Goal: Task Accomplishment & Management: Manage account settings

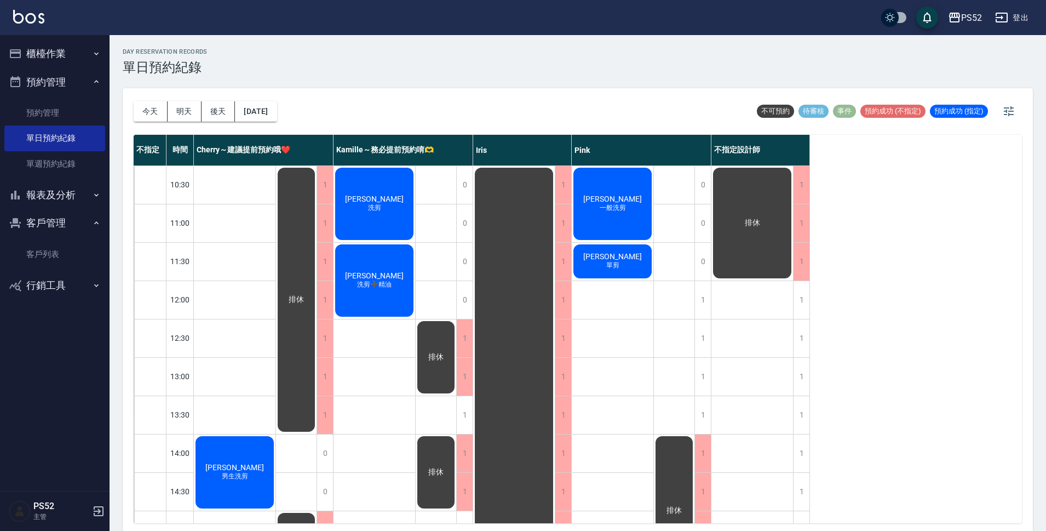
scroll to position [182, 0]
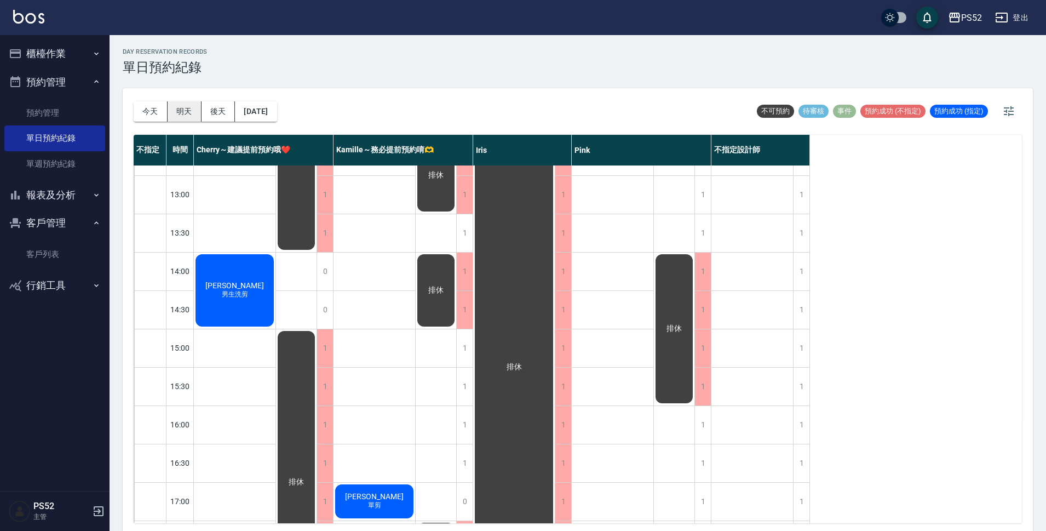
click at [170, 109] on button "明天" at bounding box center [185, 111] width 34 height 20
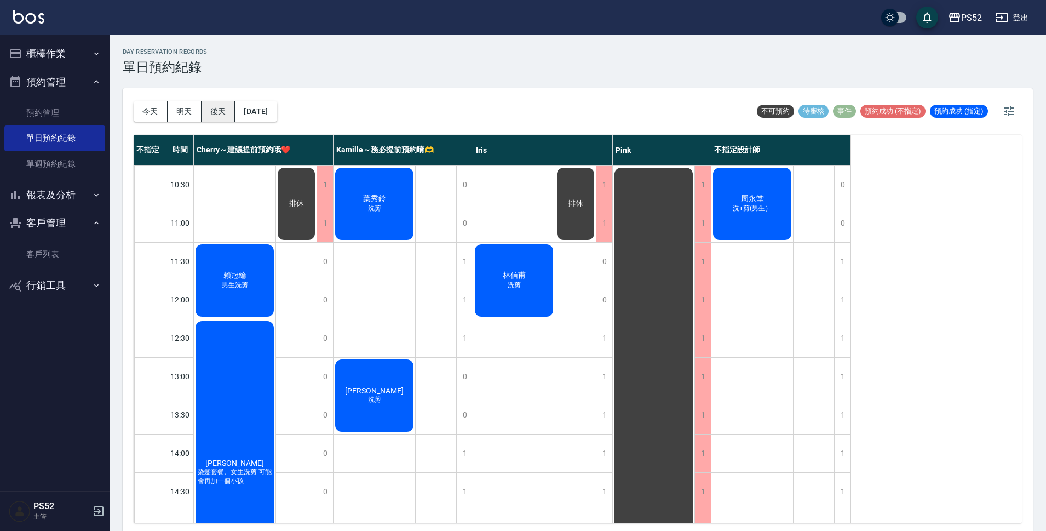
click at [216, 111] on button "後天" at bounding box center [218, 111] width 34 height 20
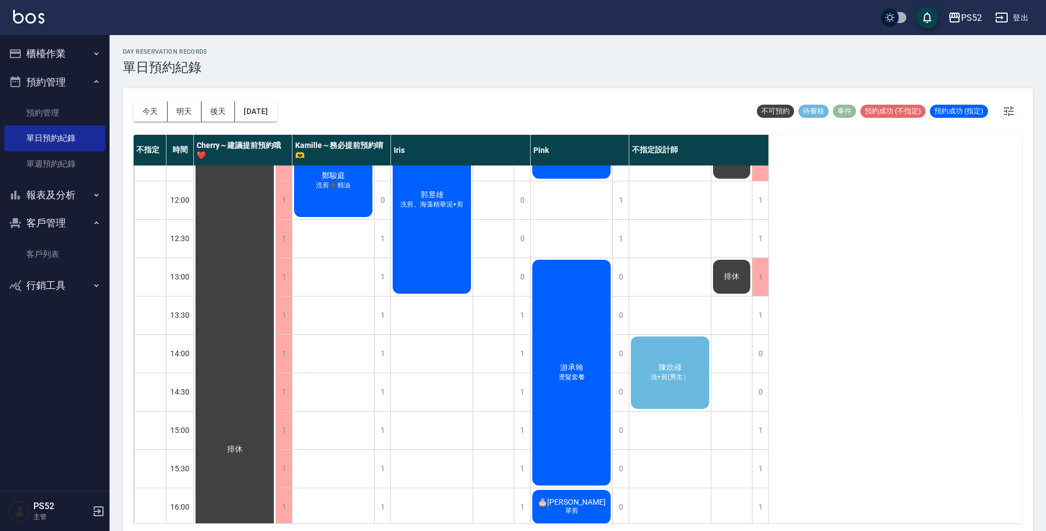
scroll to position [128, 0]
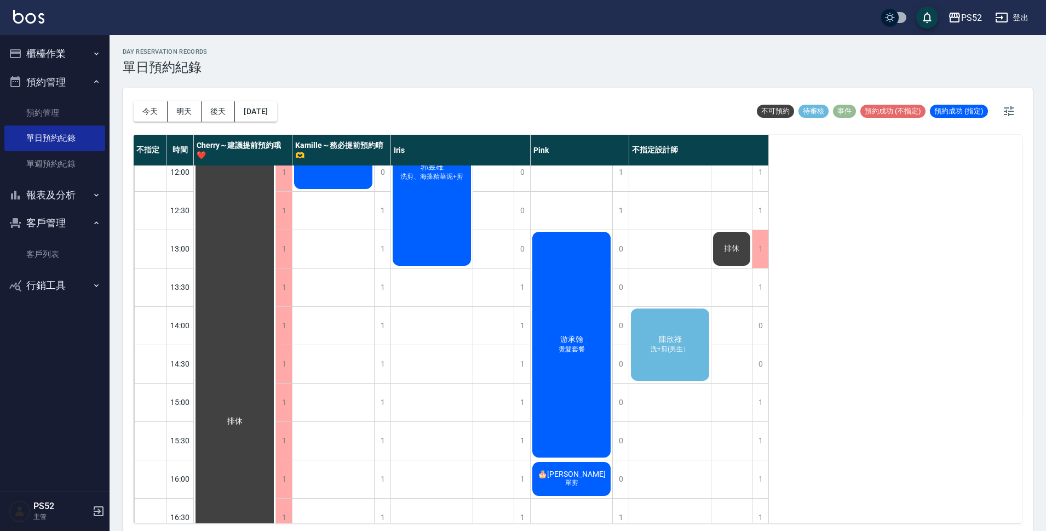
click at [275, 354] on div "[PERSON_NAME]+剪(男生）" at bounding box center [235, 420] width 82 height 765
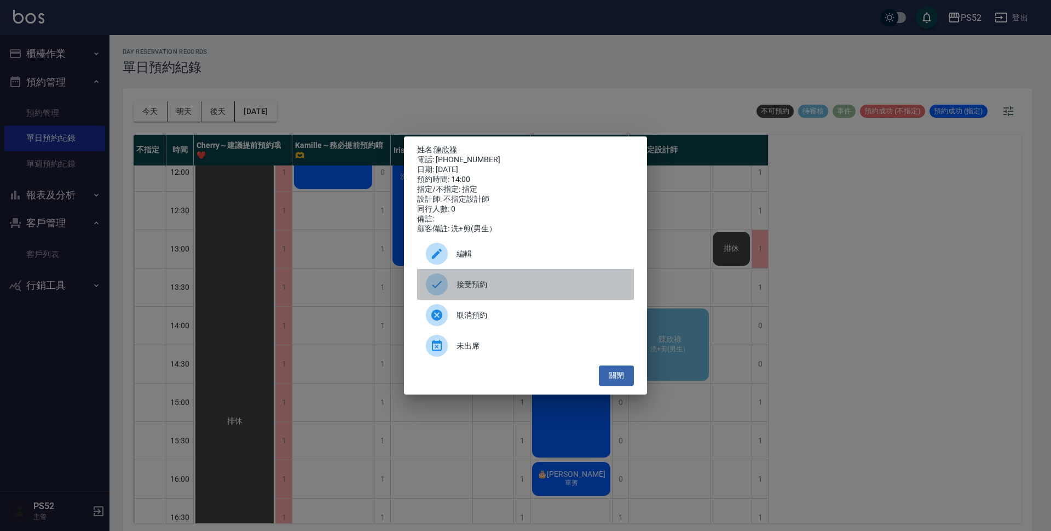
click at [486, 290] on span "接受預約" at bounding box center [541, 284] width 169 height 11
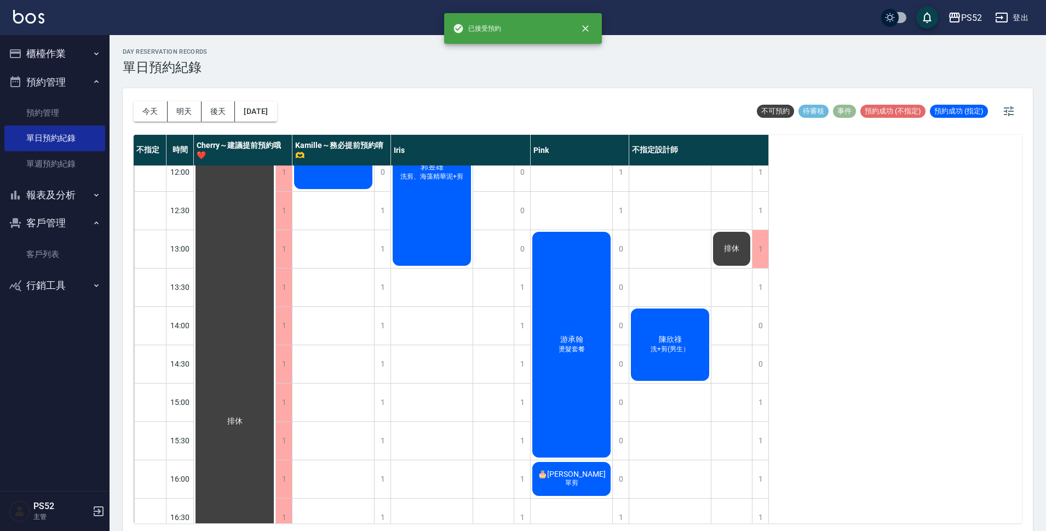
click at [275, 354] on div "[PERSON_NAME]+剪(男生）" at bounding box center [235, 420] width 82 height 765
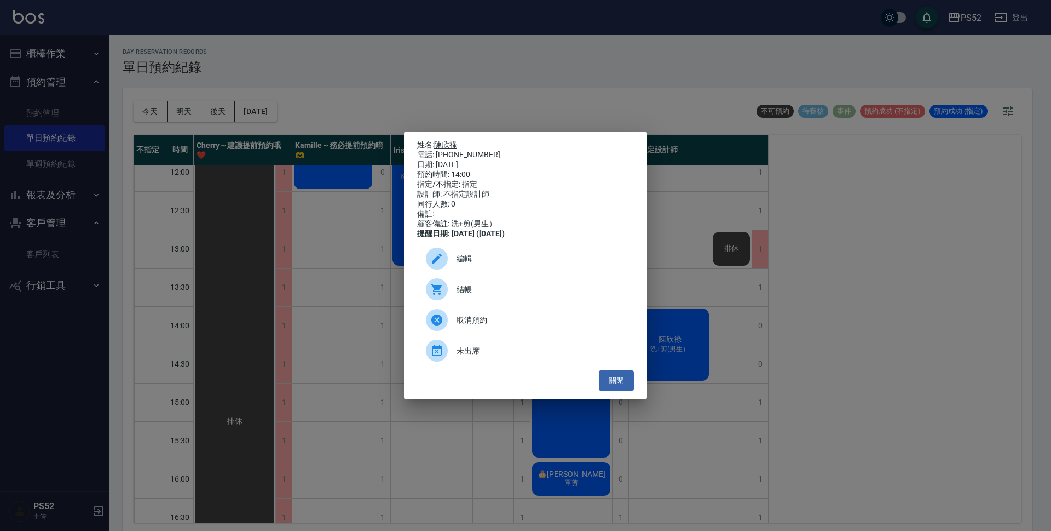
click at [457, 142] on link "陳欣祿" at bounding box center [445, 144] width 23 height 9
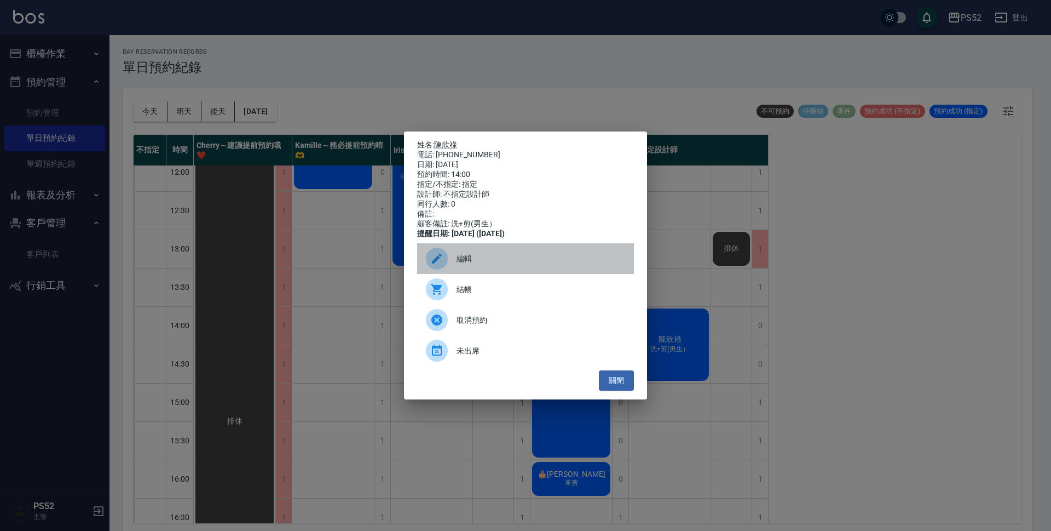
click at [482, 264] on span "編輯" at bounding box center [541, 258] width 169 height 11
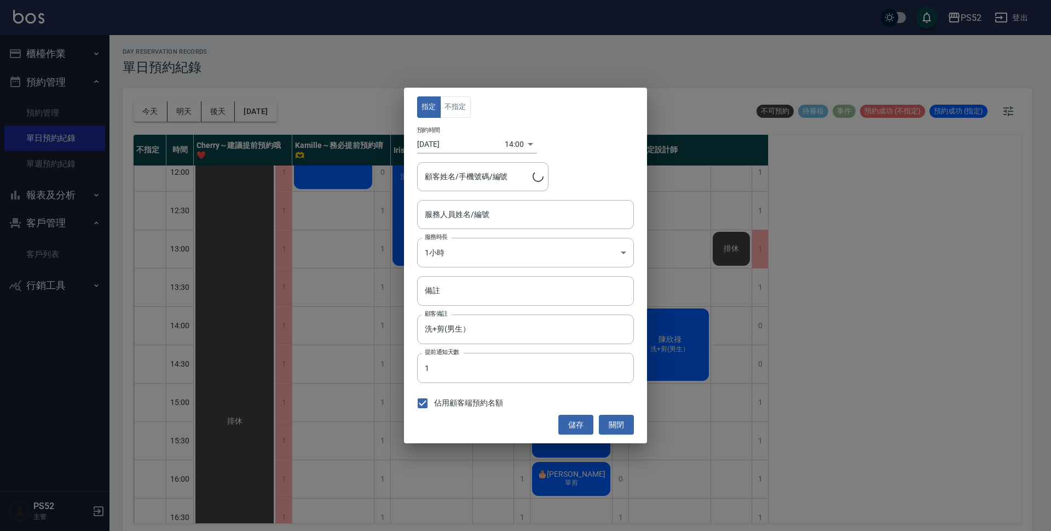
type input "不指定設計師-88"
type input "[PERSON_NAME]/0917321669/B0917321669"
click at [458, 105] on button "不指定" at bounding box center [455, 106] width 31 height 21
click at [524, 216] on input "不指定設計師-88" at bounding box center [517, 214] width 191 height 19
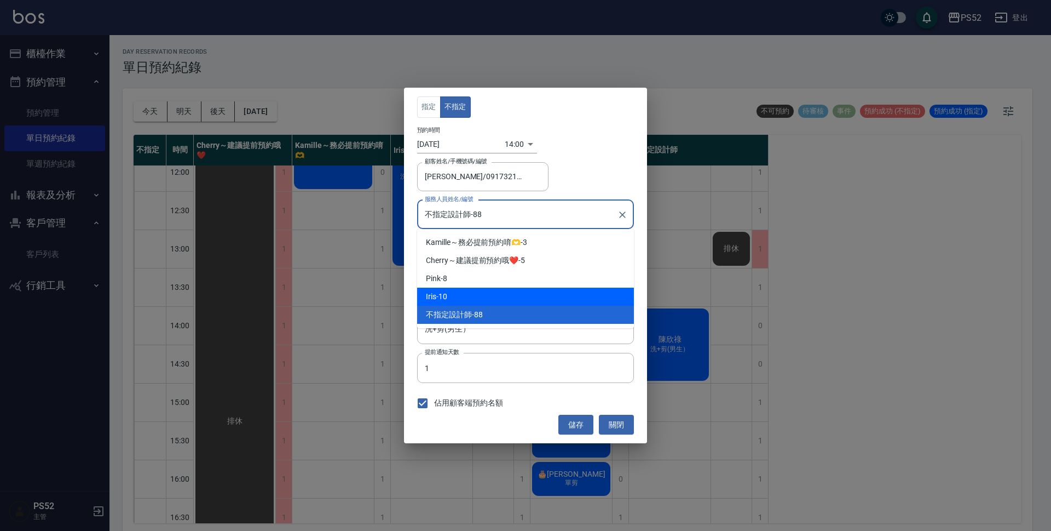
click at [526, 289] on div "Iris -10" at bounding box center [525, 296] width 217 height 18
type input "Iris-10"
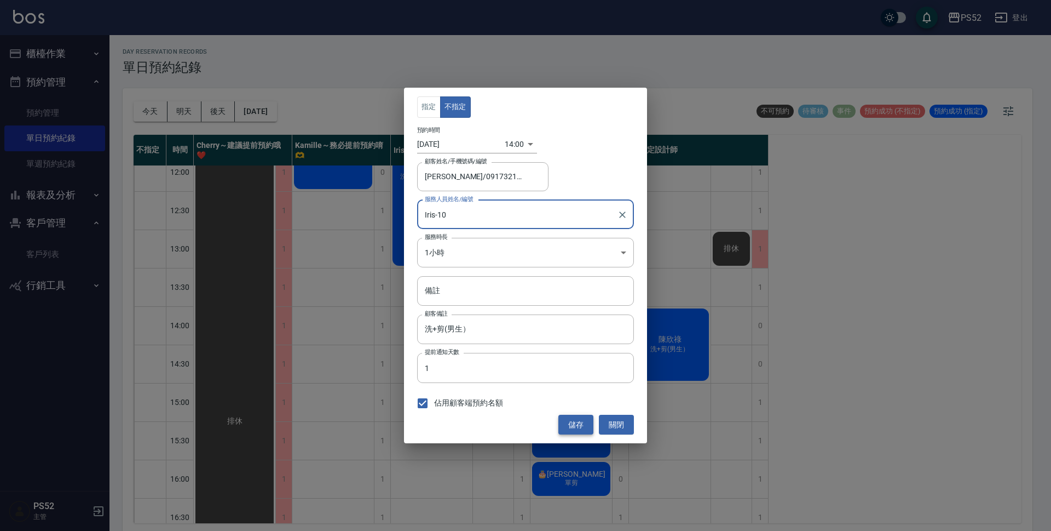
click at [569, 429] on button "儲存" at bounding box center [575, 424] width 35 height 20
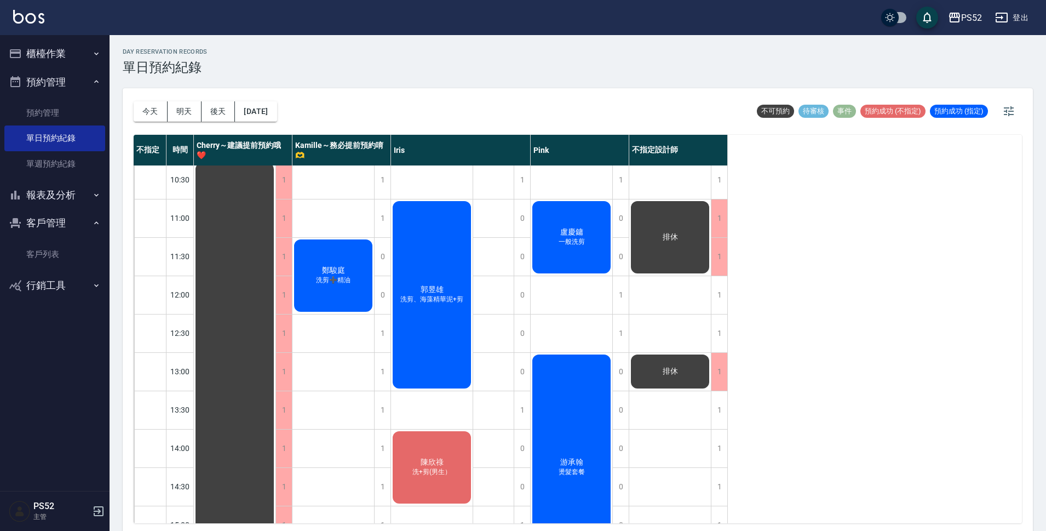
scroll to position [0, 0]
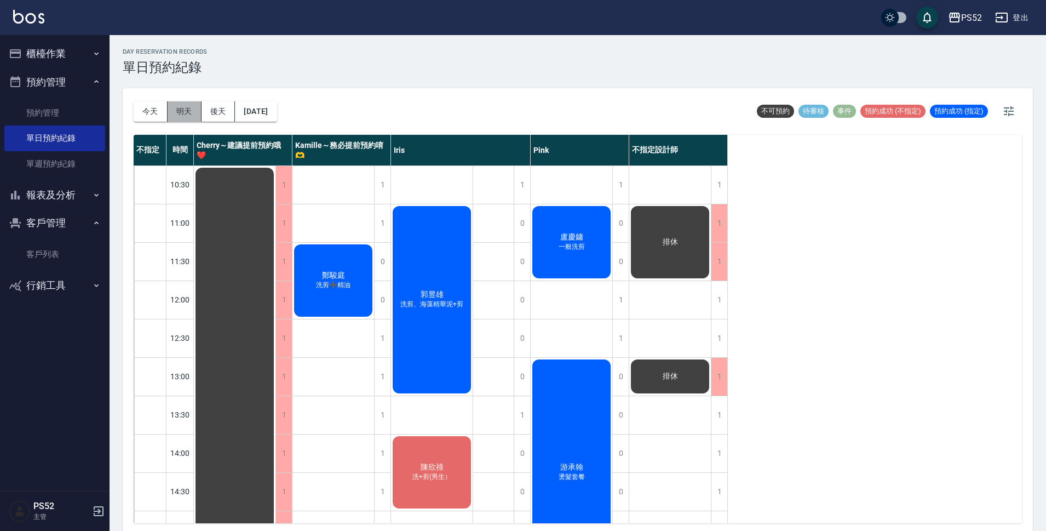
click at [193, 116] on button "明天" at bounding box center [185, 111] width 34 height 20
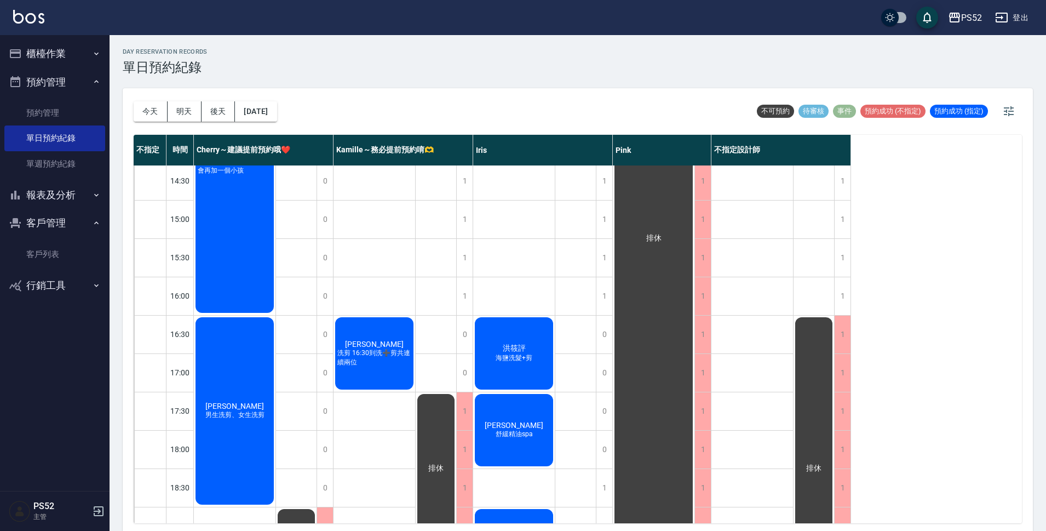
scroll to position [419, 0]
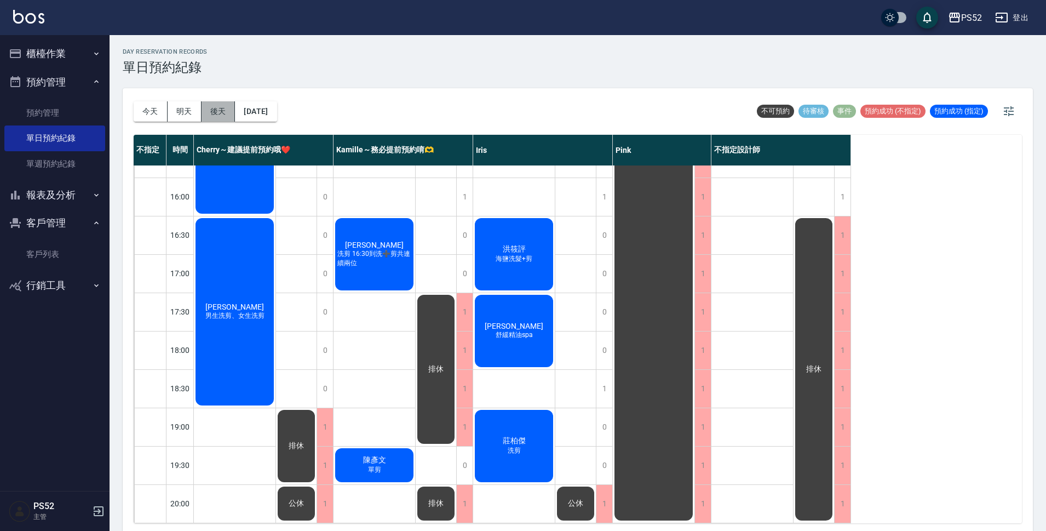
click at [219, 112] on button "後天" at bounding box center [218, 111] width 34 height 20
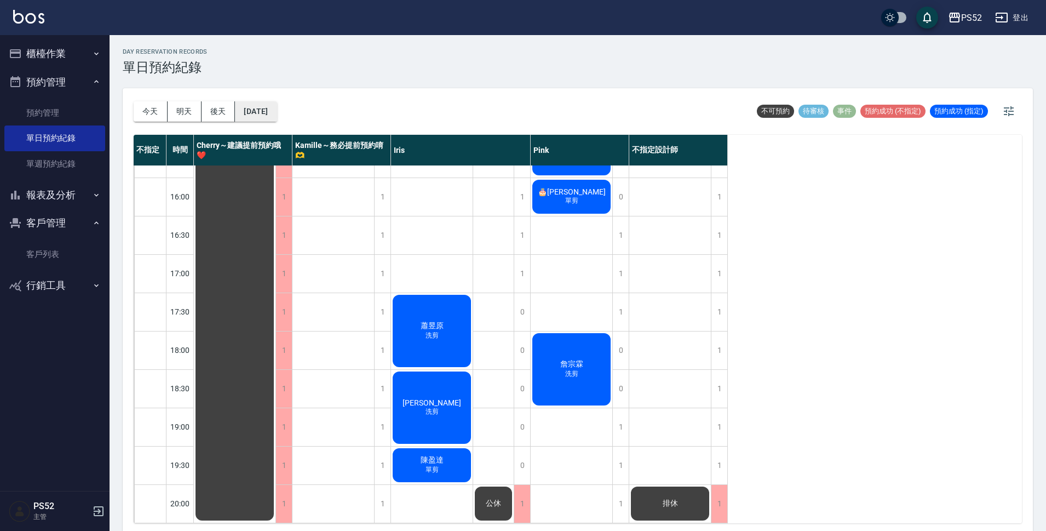
click at [272, 104] on button "[DATE]" at bounding box center [256, 111] width 42 height 20
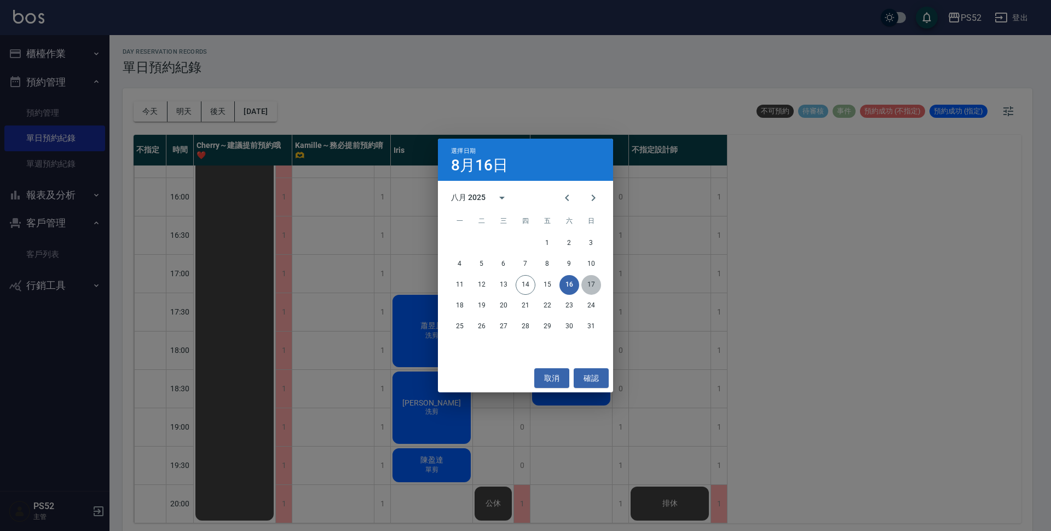
click at [583, 285] on button "17" at bounding box center [591, 285] width 20 height 20
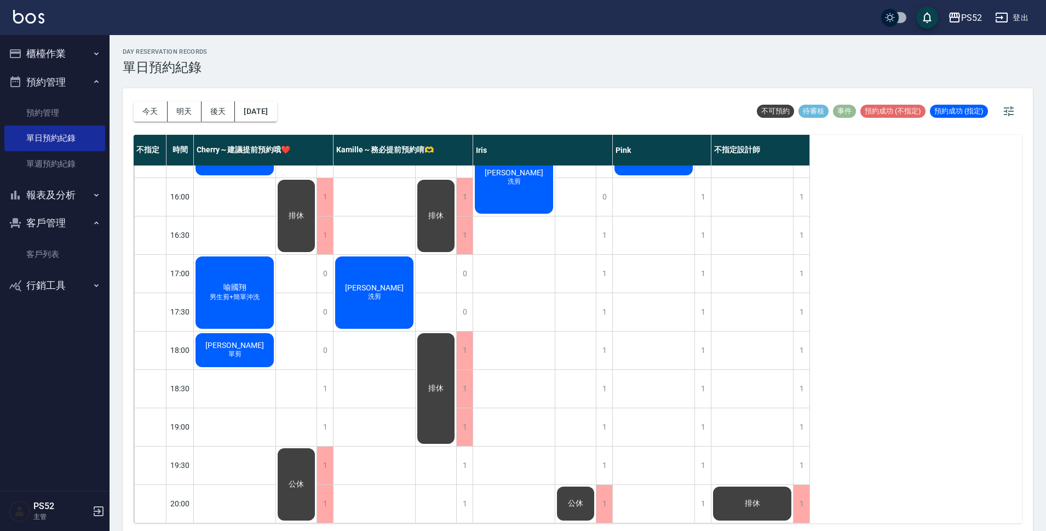
scroll to position [419, 0]
click at [142, 113] on button "今天" at bounding box center [151, 111] width 34 height 20
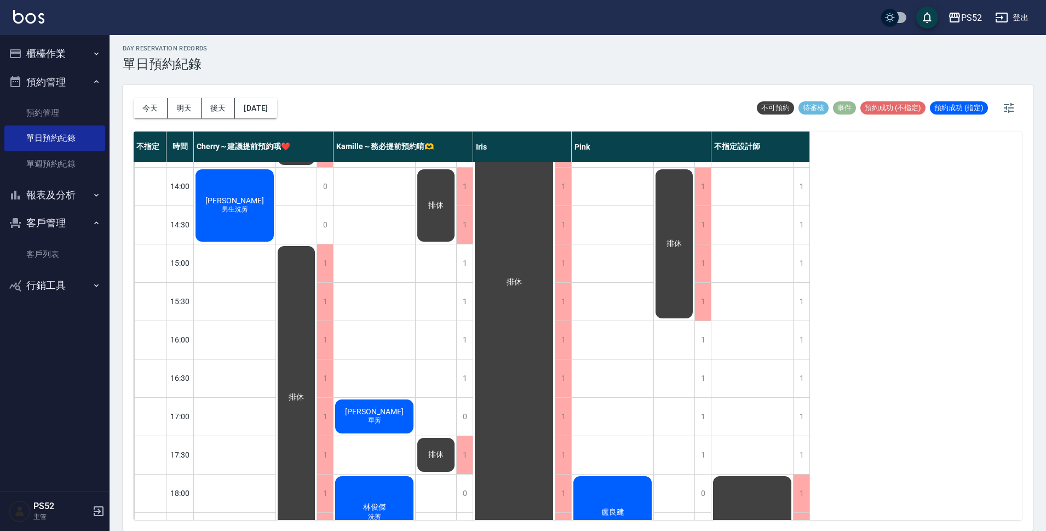
scroll to position [200, 0]
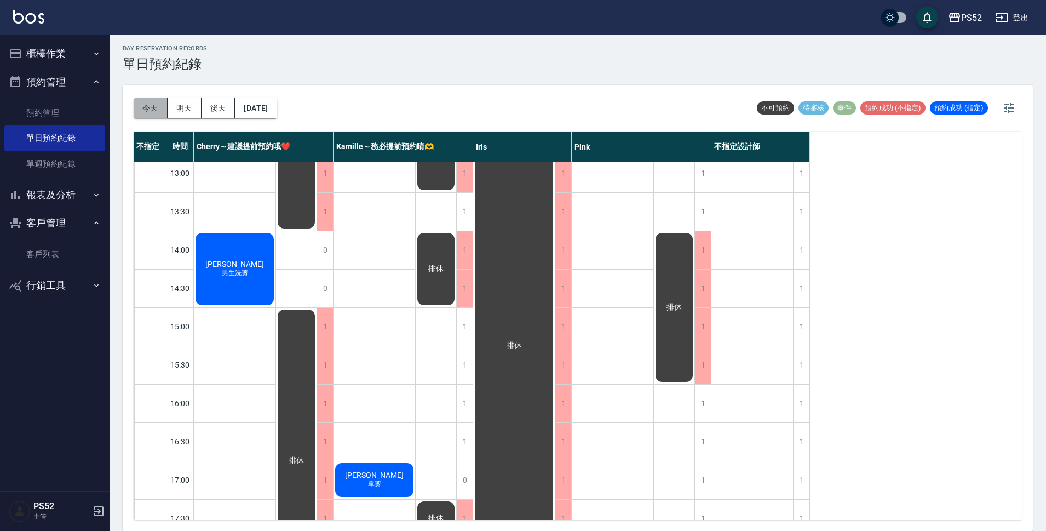
click at [145, 114] on button "今天" at bounding box center [151, 108] width 34 height 20
click at [183, 116] on button "明天" at bounding box center [185, 108] width 34 height 20
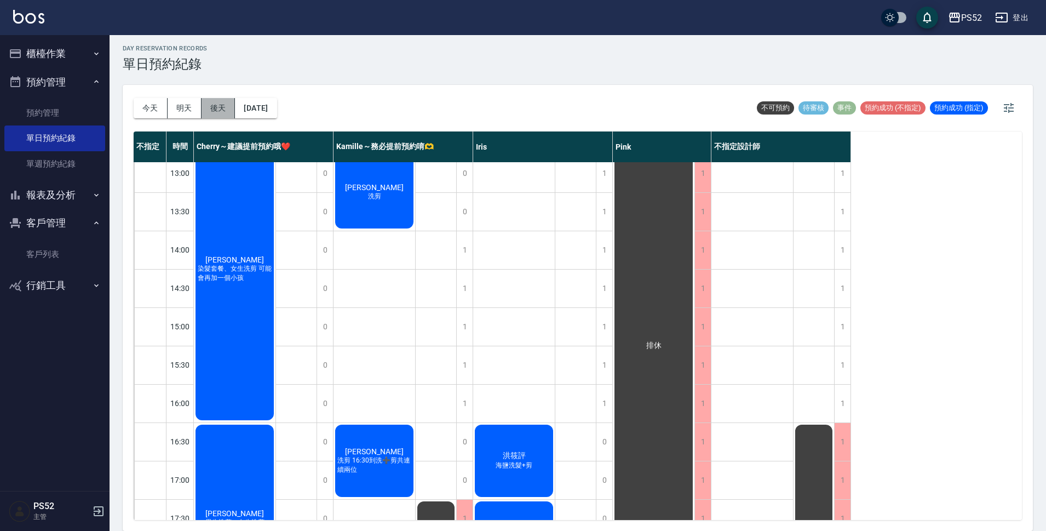
click at [217, 112] on button "後天" at bounding box center [218, 108] width 34 height 20
